Goal: Transaction & Acquisition: Purchase product/service

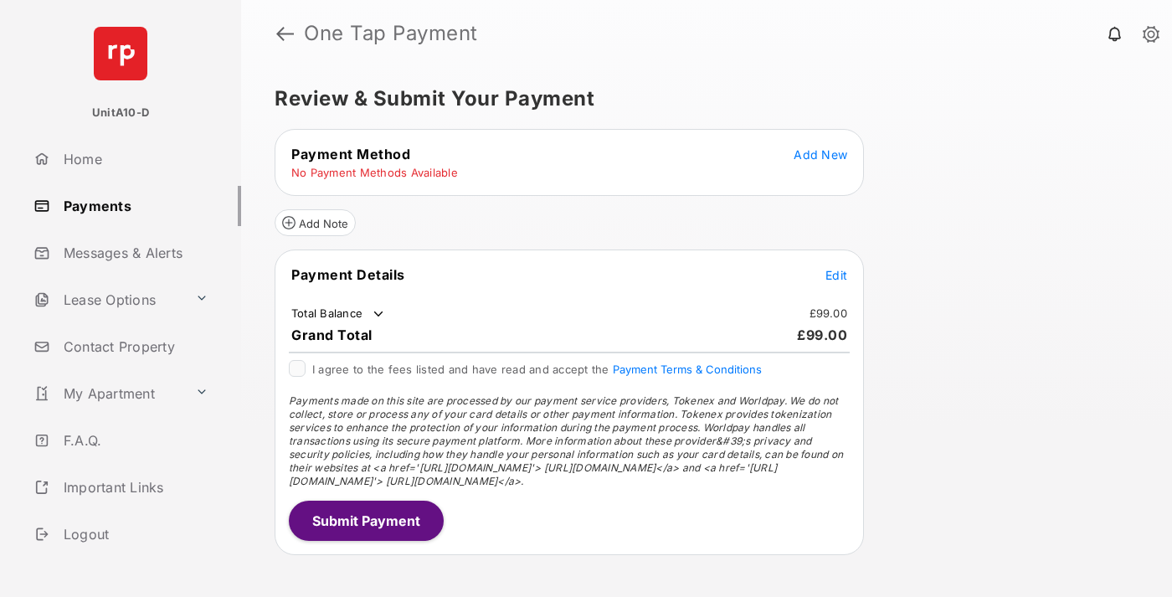
click at [820, 154] on span "Add New" at bounding box center [820, 154] width 54 height 14
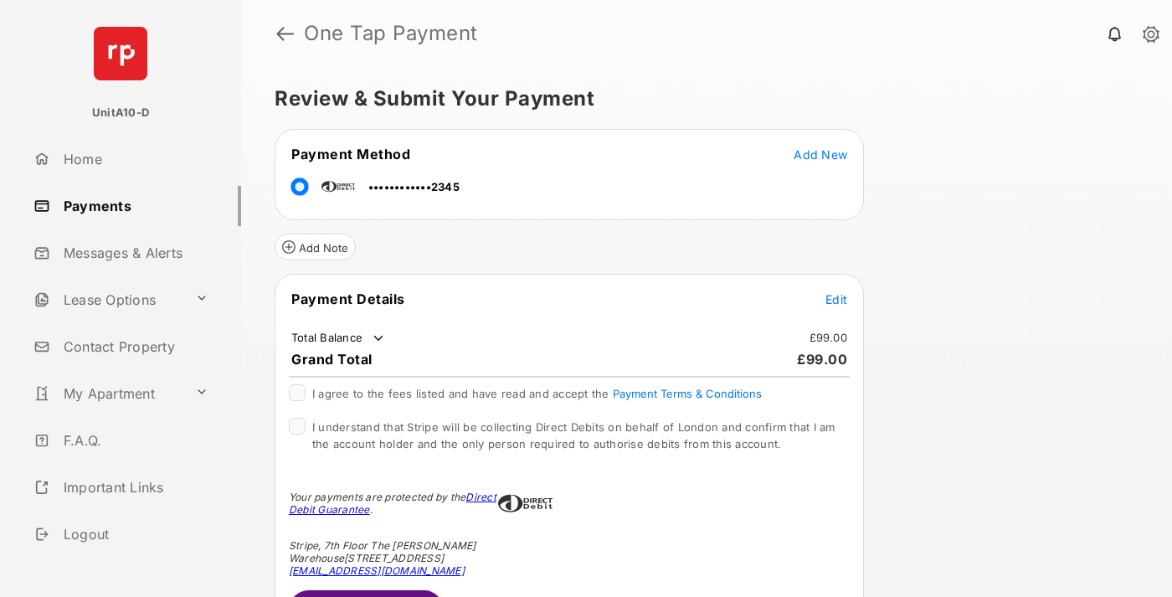
click at [836, 299] on span "Edit" at bounding box center [836, 299] width 22 height 14
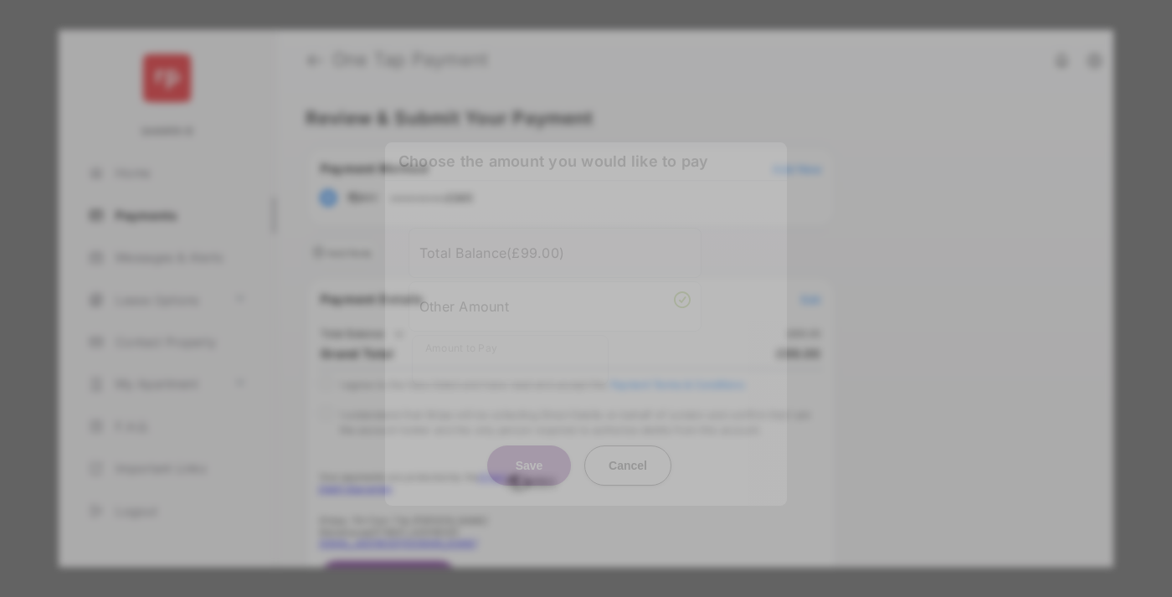
click at [555, 302] on div "Other Amount" at bounding box center [554, 306] width 271 height 28
type input "**"
click at [529, 445] on button "Save" at bounding box center [529, 465] width 84 height 40
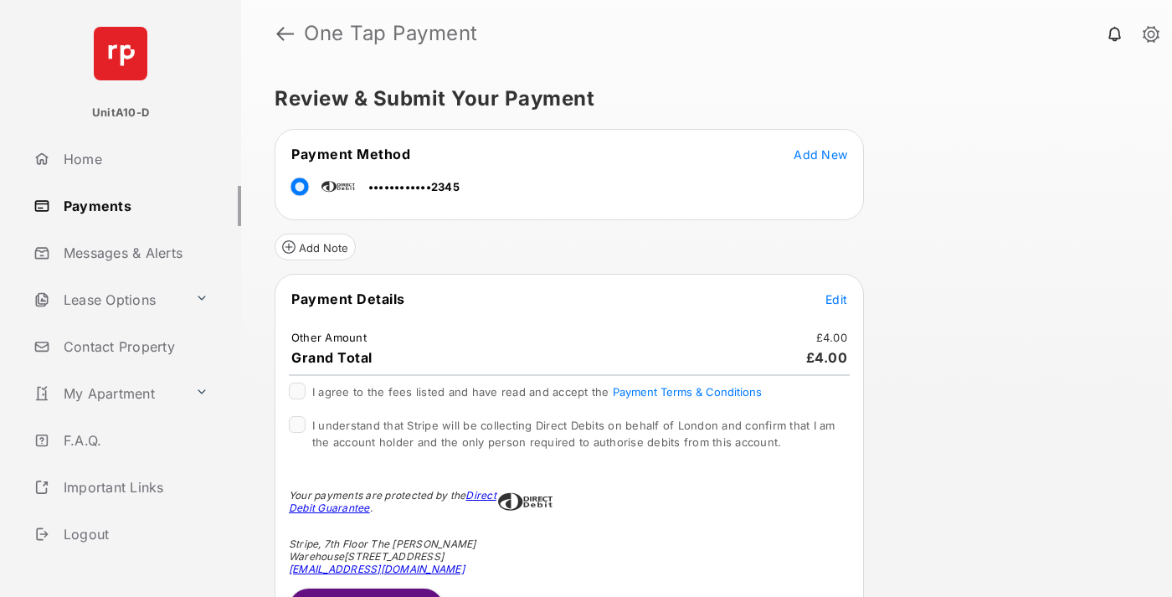
click at [836, 299] on span "Edit" at bounding box center [836, 299] width 22 height 14
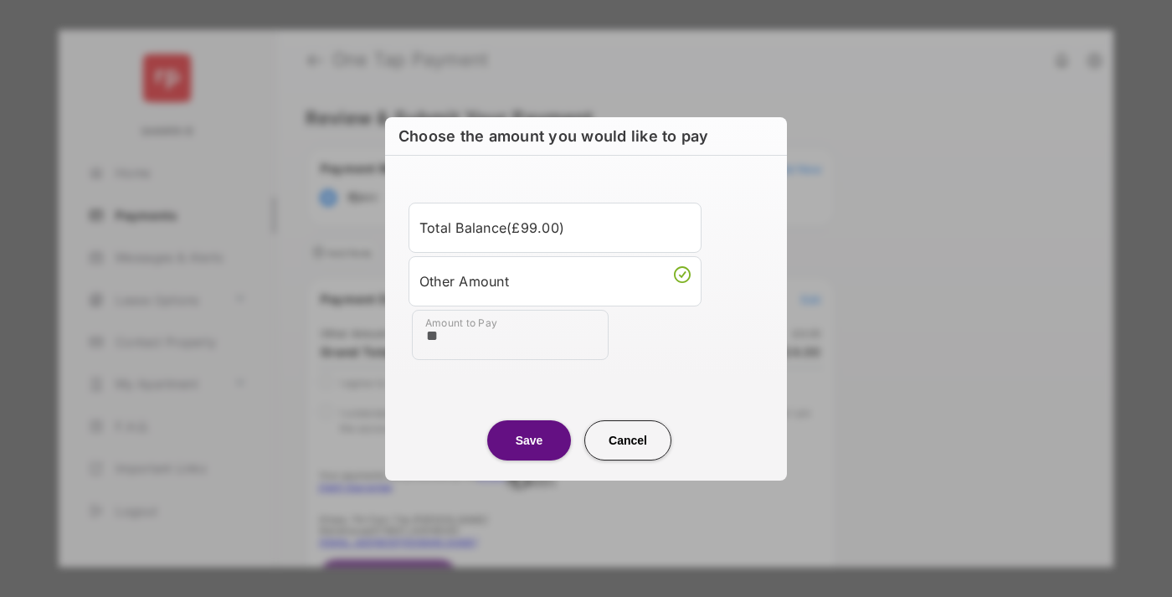
click at [529, 439] on button "Save" at bounding box center [529, 440] width 84 height 40
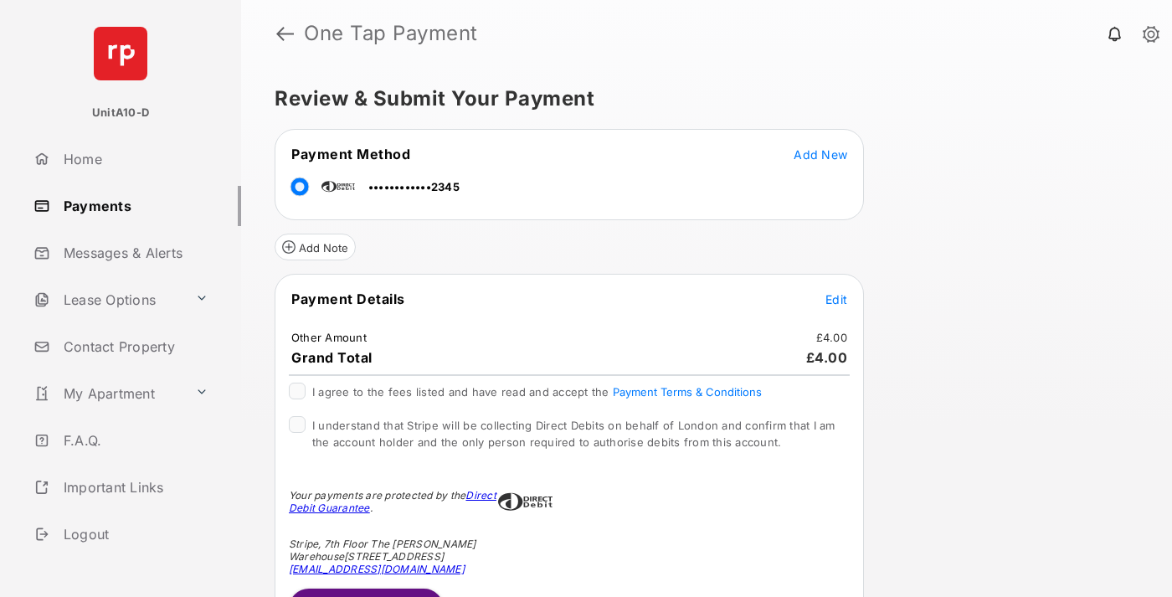
click at [365, 592] on button "Submit Payment" at bounding box center [366, 608] width 155 height 40
